Goal: Information Seeking & Learning: Learn about a topic

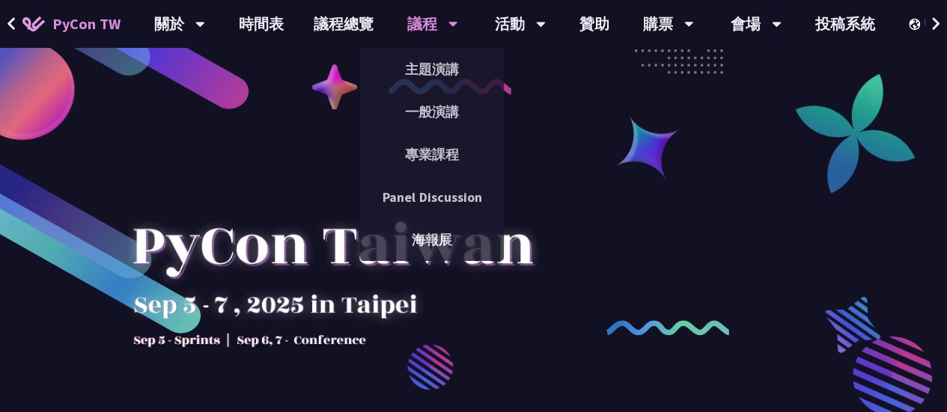
click at [205, 28] on div "議程" at bounding box center [179, 24] width 51 height 48
click at [417, 63] on link "主題演講" at bounding box center [432, 69] width 144 height 35
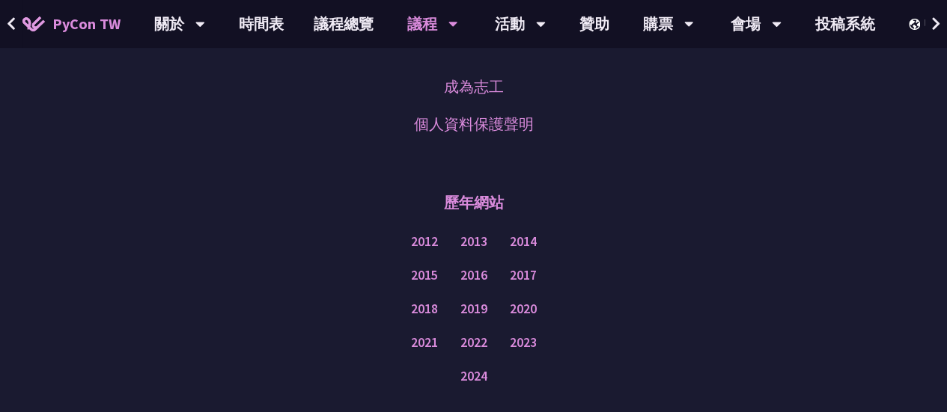
scroll to position [2470, 0]
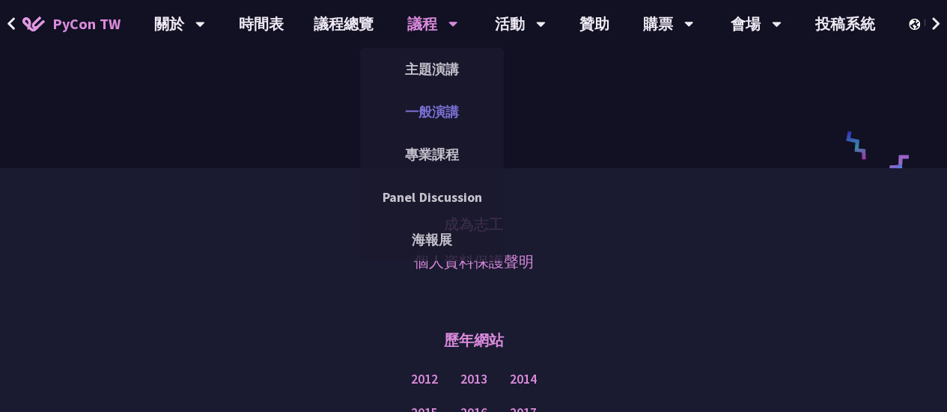
click at [455, 109] on link "一般演講" at bounding box center [432, 111] width 144 height 35
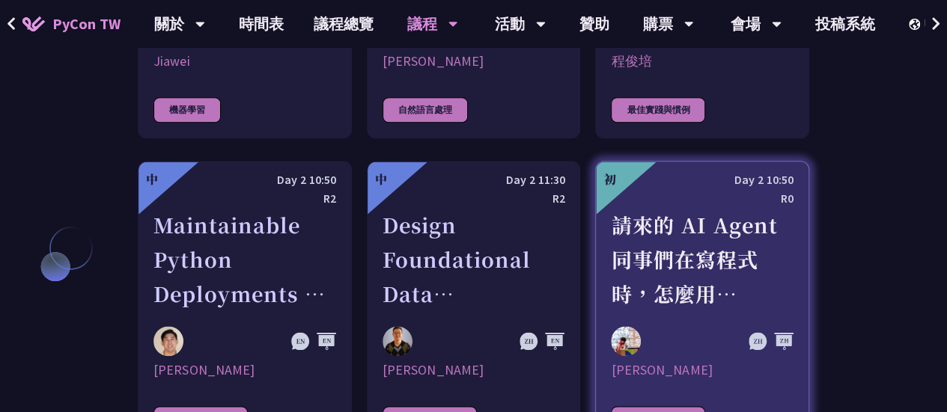
scroll to position [3668, 0]
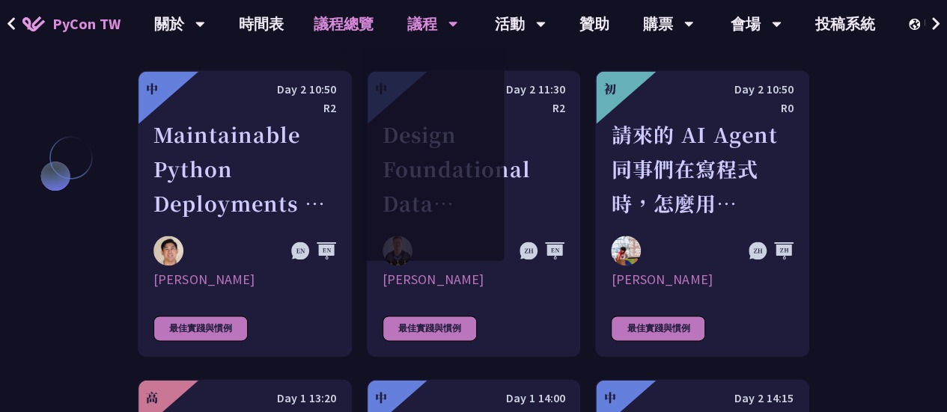
click at [353, 28] on link "議程總覽" at bounding box center [344, 24] width 90 height 48
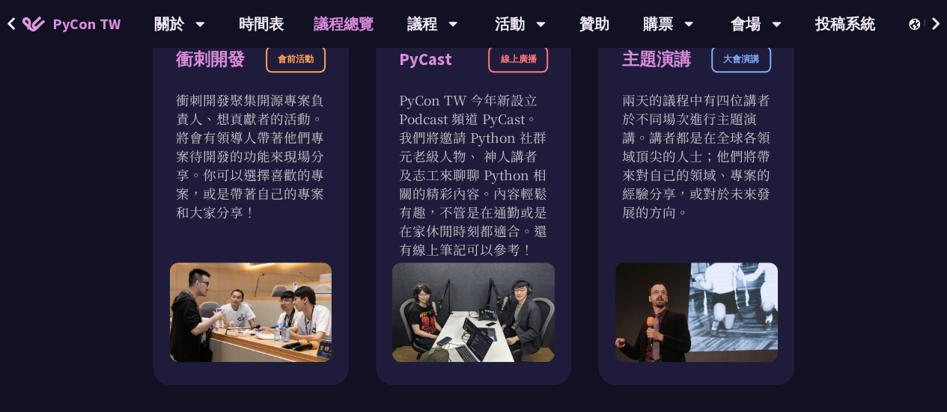
scroll to position [374, 0]
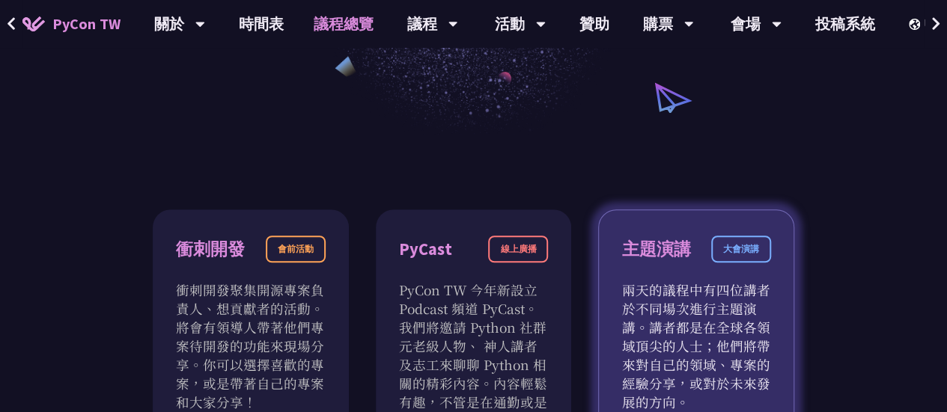
click at [758, 252] on div "大會演講" at bounding box center [741, 249] width 60 height 27
click at [730, 293] on p "兩天的議程中有四位講者於不同場次進行主題演講。講者都是在全球各領域頂尖的人士；他們將帶來對自己的領域、專案的經驗分享，或對於未來發展的方向。" at bounding box center [696, 346] width 150 height 131
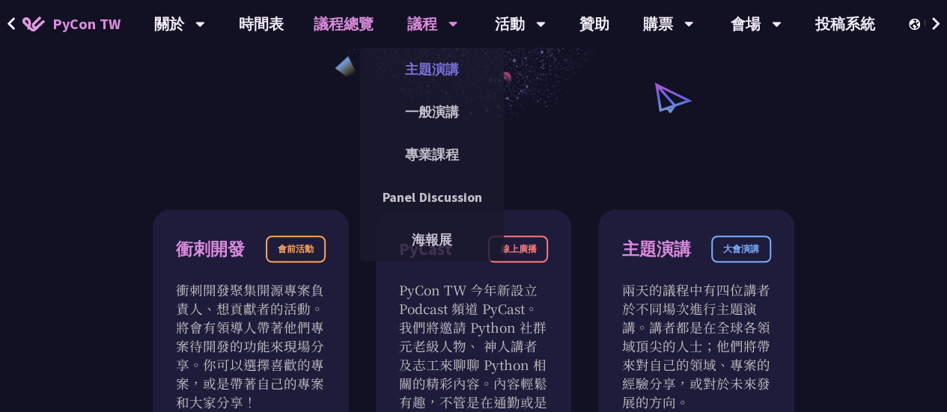
click at [430, 73] on link "主題演講" at bounding box center [432, 69] width 144 height 35
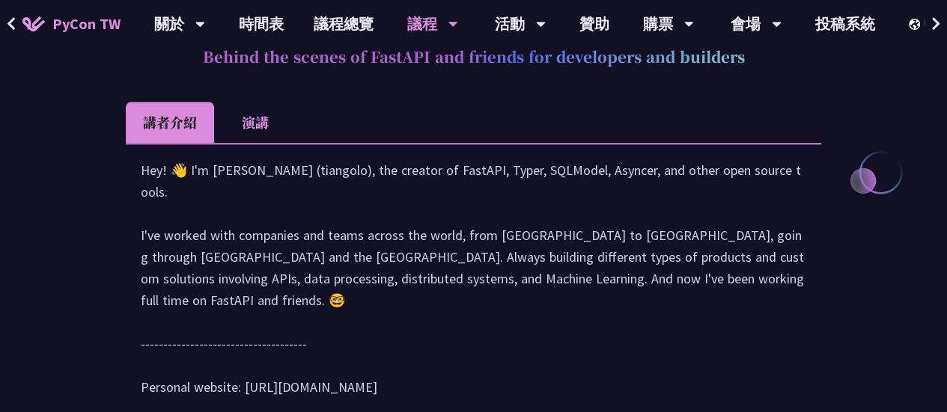
scroll to position [674, 0]
